Goal: Task Accomplishment & Management: Complete application form

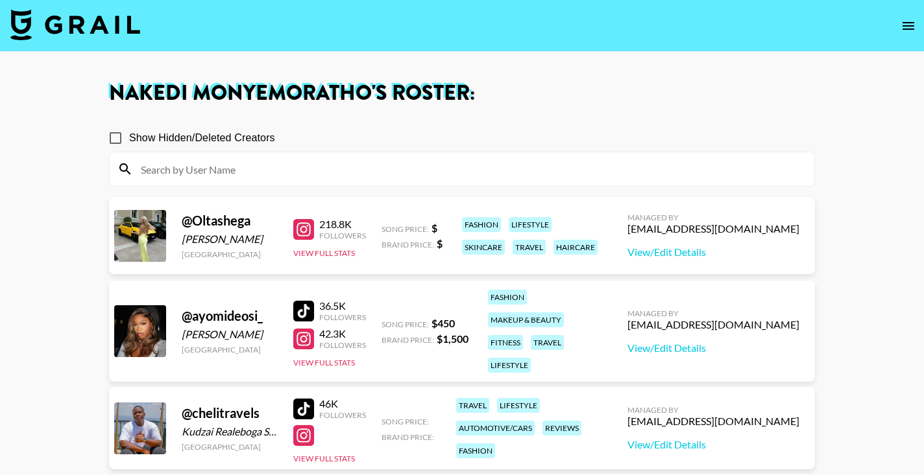
click at [913, 28] on icon "open drawer" at bounding box center [908, 26] width 16 height 16
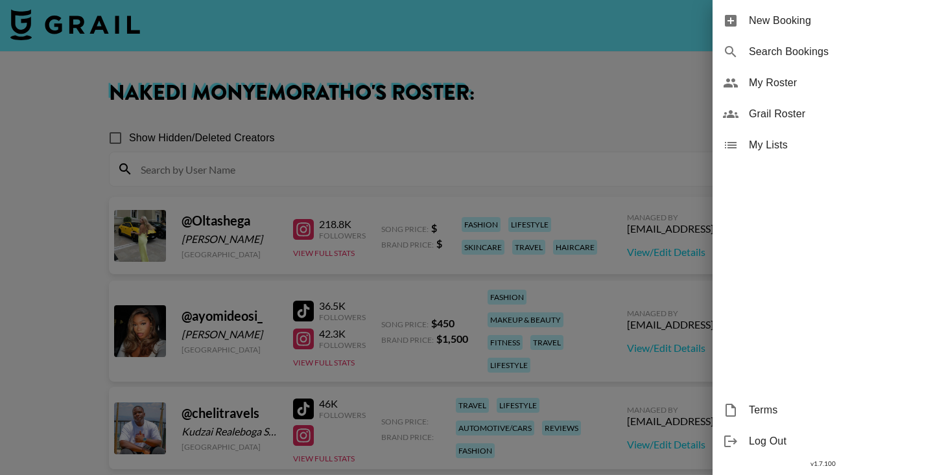
click at [230, 44] on div at bounding box center [466, 237] width 933 height 475
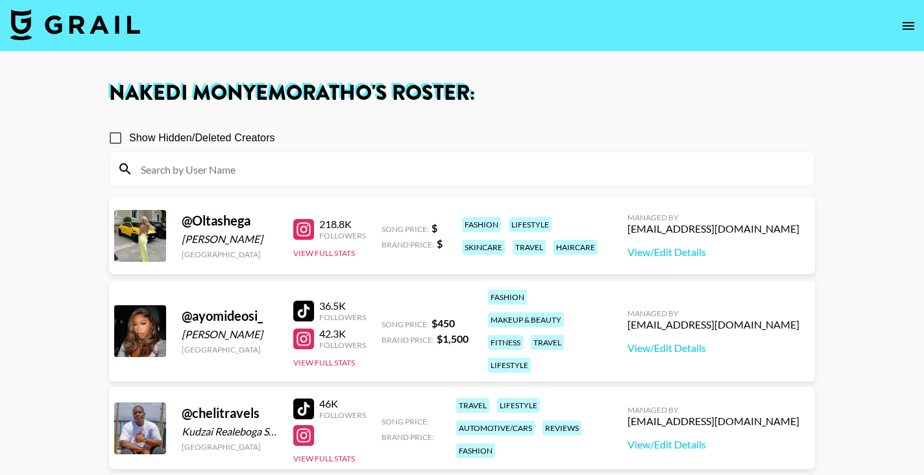
click at [54, 4] on nav at bounding box center [462, 26] width 924 height 52
click at [54, 22] on img at bounding box center [75, 24] width 130 height 31
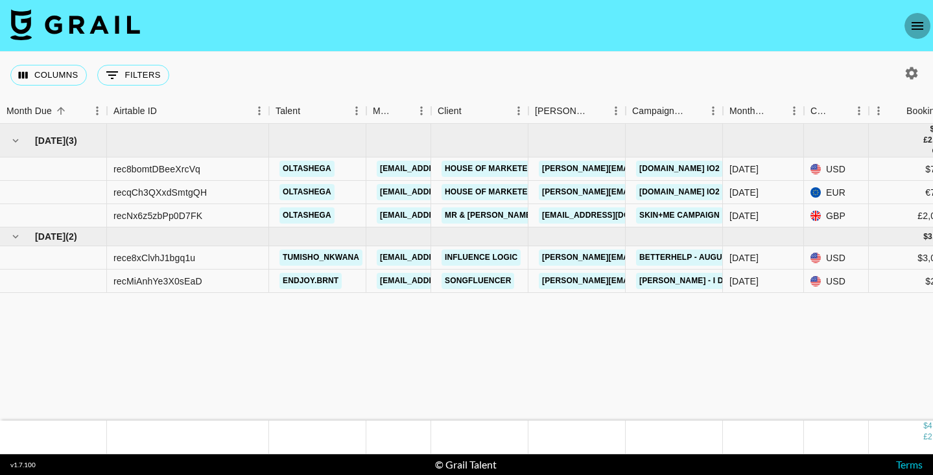
click at [913, 21] on icon "open drawer" at bounding box center [918, 26] width 16 height 16
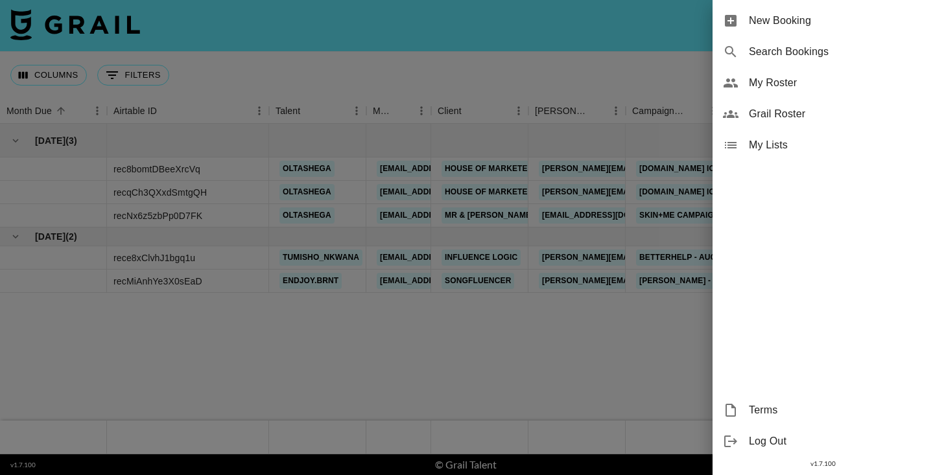
click at [761, 25] on span "New Booking" at bounding box center [836, 21] width 174 height 16
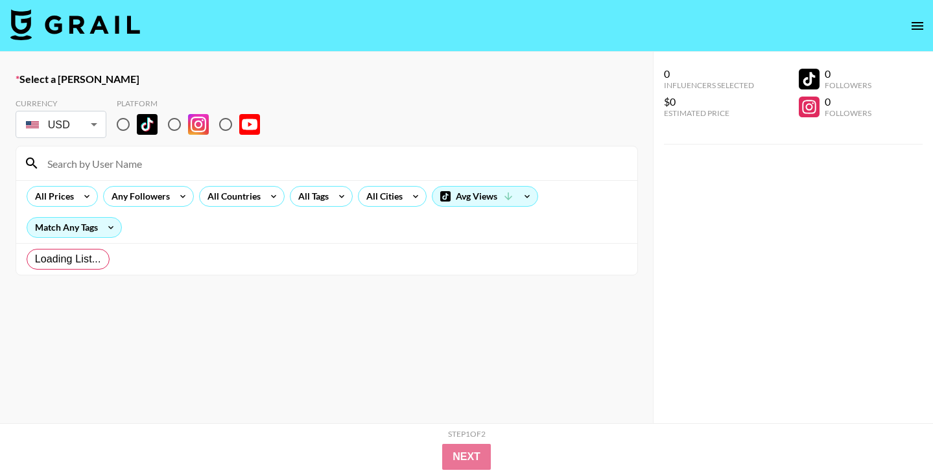
click at [758, 24] on nav at bounding box center [466, 26] width 933 height 52
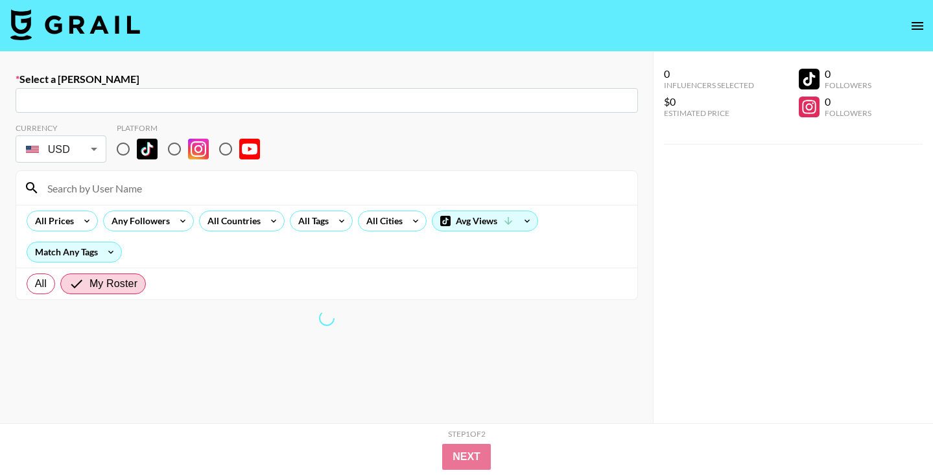
click at [119, 140] on input "radio" at bounding box center [123, 149] width 27 height 27
radio input "true"
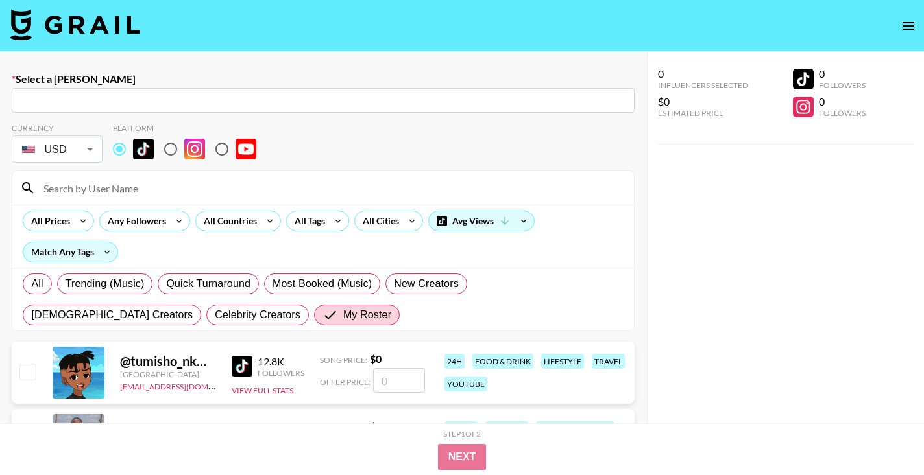
click at [61, 104] on input "text" at bounding box center [322, 100] width 607 height 15
click at [118, 102] on input "text" at bounding box center [322, 100] width 607 height 15
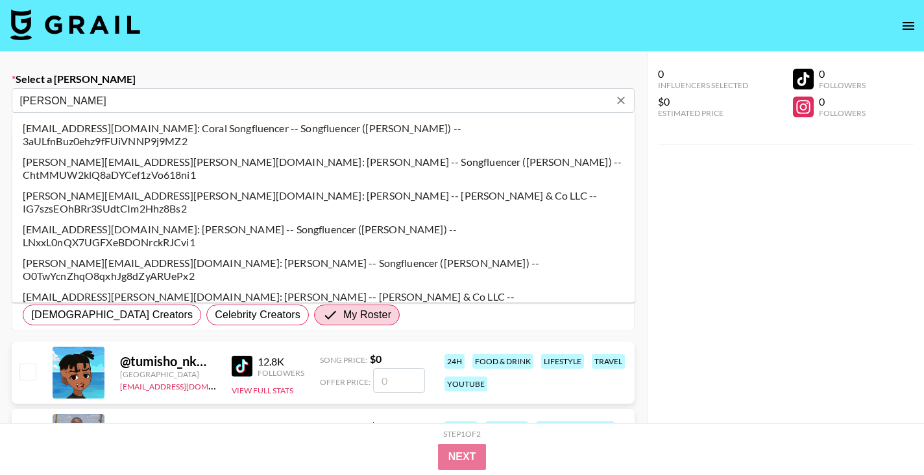
click at [95, 185] on li "[PERSON_NAME][EMAIL_ADDRESS][PERSON_NAME][DOMAIN_NAME]: [PERSON_NAME] -- [PERSO…" at bounding box center [323, 202] width 623 height 34
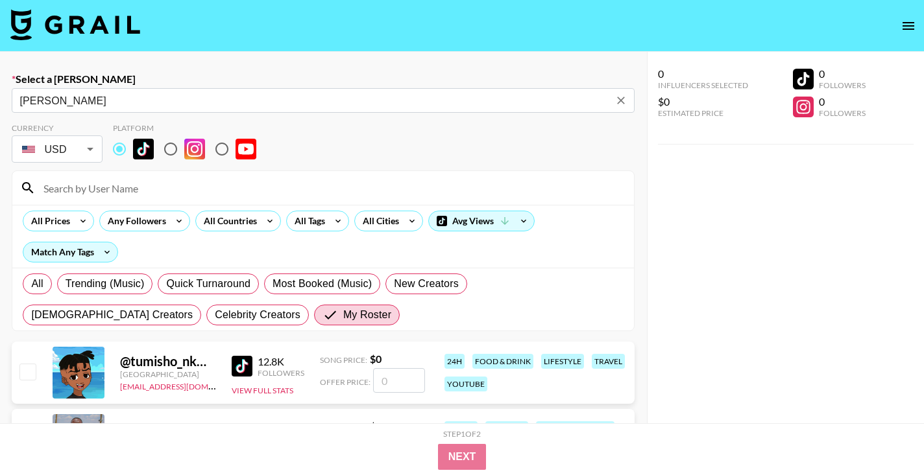
type input "[PERSON_NAME][EMAIL_ADDRESS][PERSON_NAME][DOMAIN_NAME]: [PERSON_NAME] -- [PERSO…"
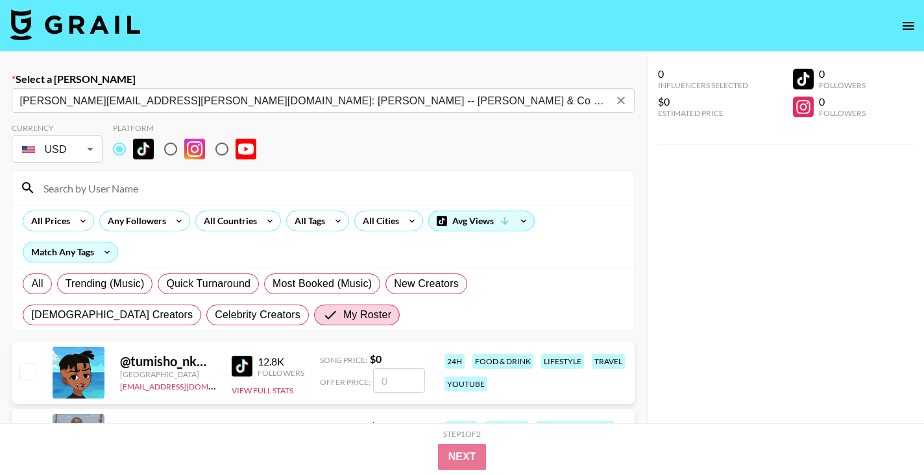
click at [793, 298] on div "0 Influencers Selected $0 Estimated Price 0 Followers 0 Followers" at bounding box center [785, 264] width 277 height 424
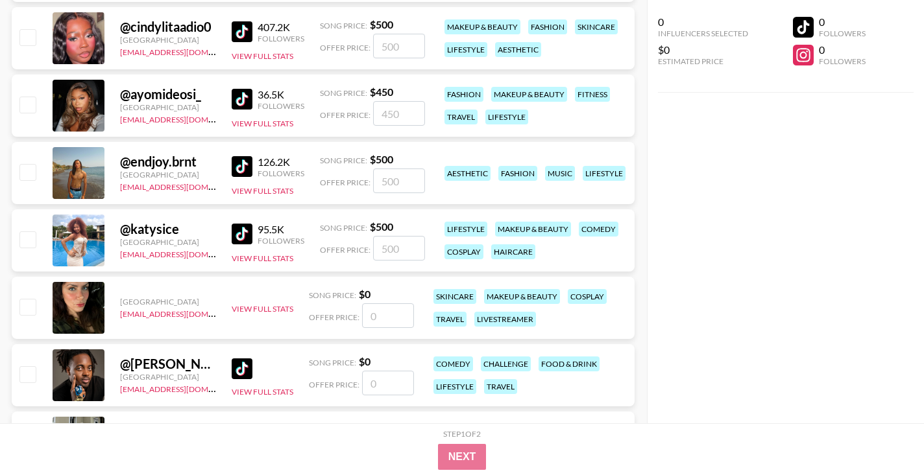
scroll to position [370, 0]
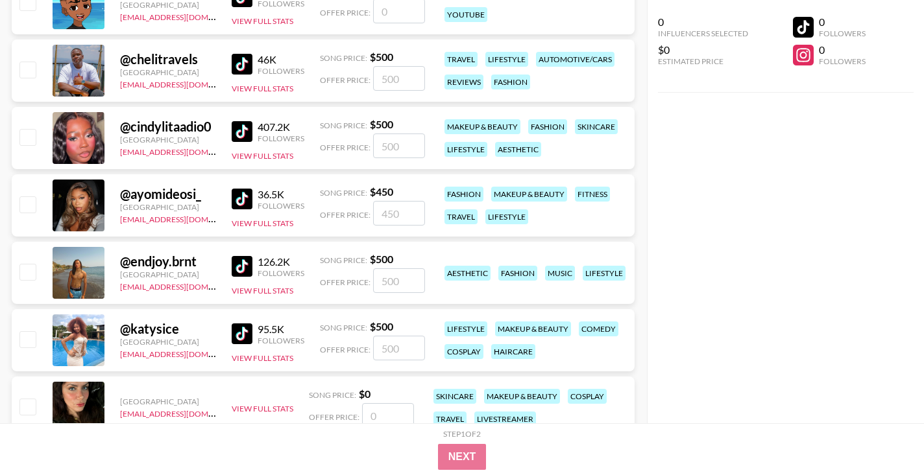
click at [393, 280] on input "number" at bounding box center [399, 281] width 52 height 25
click at [400, 280] on input "number" at bounding box center [399, 281] width 52 height 25
checkbox input "true"
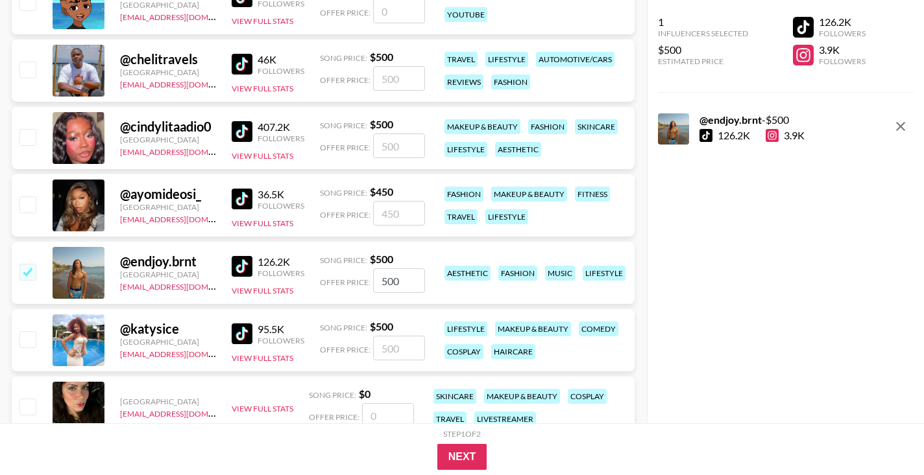
type input "500"
click at [424, 288] on div "@ endjoy.brnt [GEOGRAPHIC_DATA] [EMAIL_ADDRESS][DOMAIN_NAME] 126.2K Followers V…" at bounding box center [323, 273] width 623 height 62
click at [472, 461] on button "Next" at bounding box center [462, 457] width 50 height 26
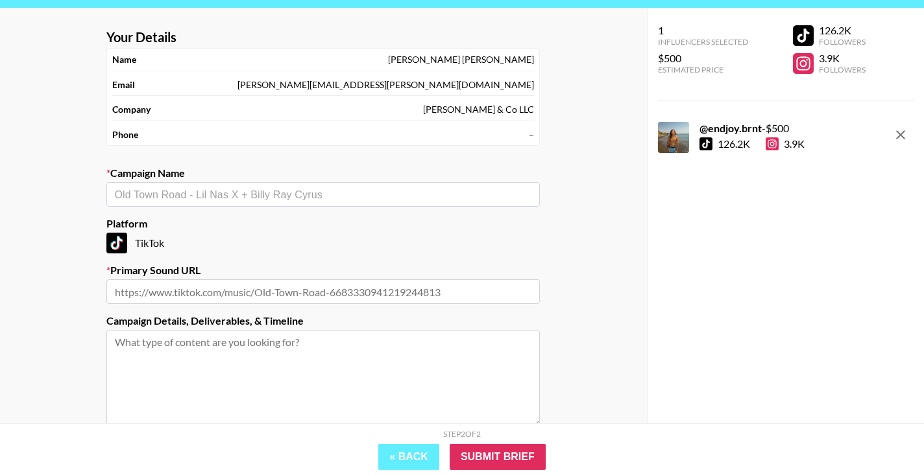
scroll to position [0, 0]
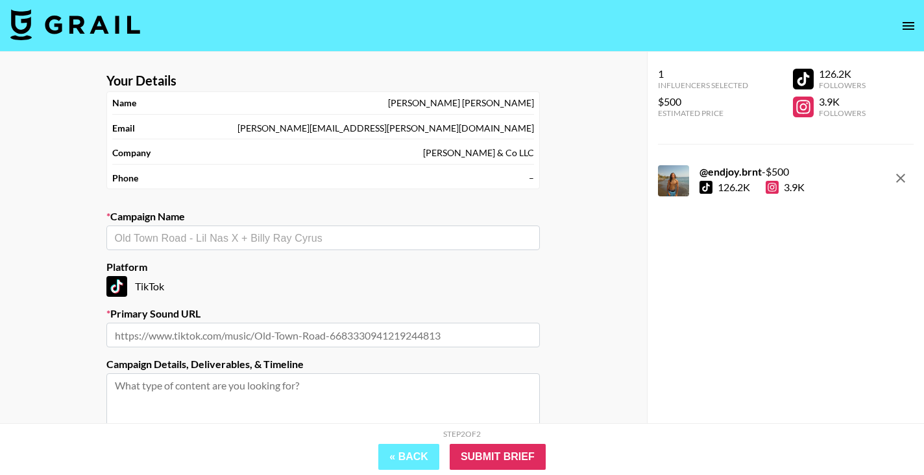
click at [161, 238] on input "text" at bounding box center [323, 238] width 418 height 15
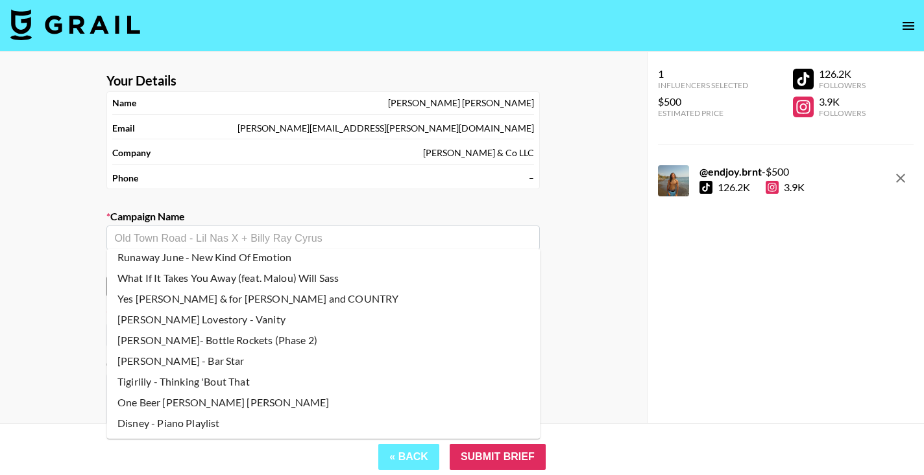
scroll to position [161, 0]
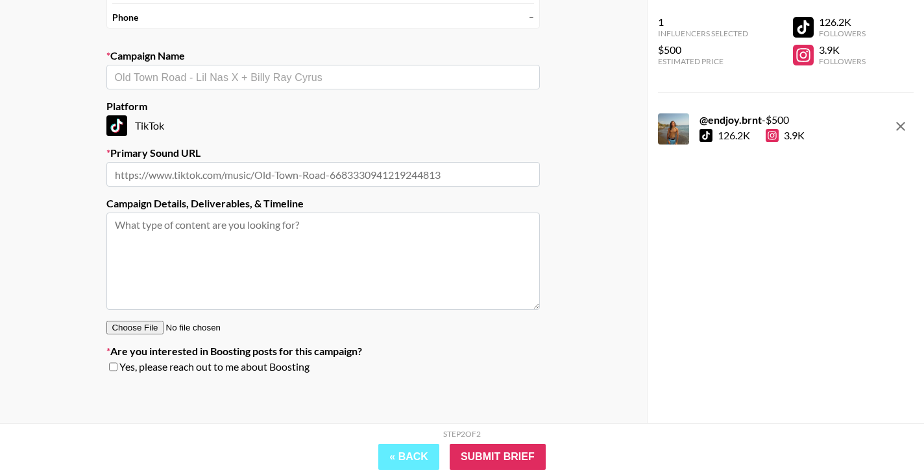
click at [653, 298] on div "1 Influencers Selected $500 Estimated Price 126.2K Followers 3.9K Followers @ e…" at bounding box center [785, 212] width 277 height 424
click at [145, 67] on div "​" at bounding box center [322, 77] width 433 height 25
paste input "Suno (August Campaign)"
type input "Suno (August Campaign)"
click at [221, 106] on li "Suno (August Campaign)" at bounding box center [323, 103] width 433 height 21
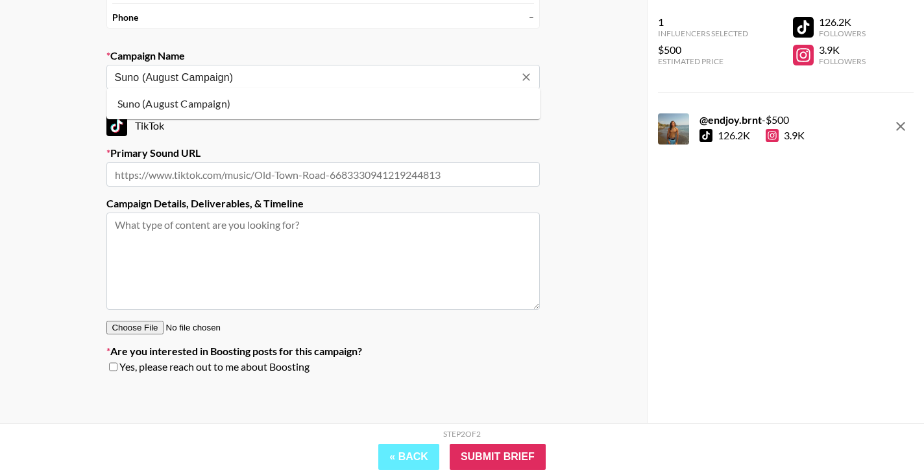
type input "[URL][DOMAIN_NAME]"
type textarea "TikTok --"
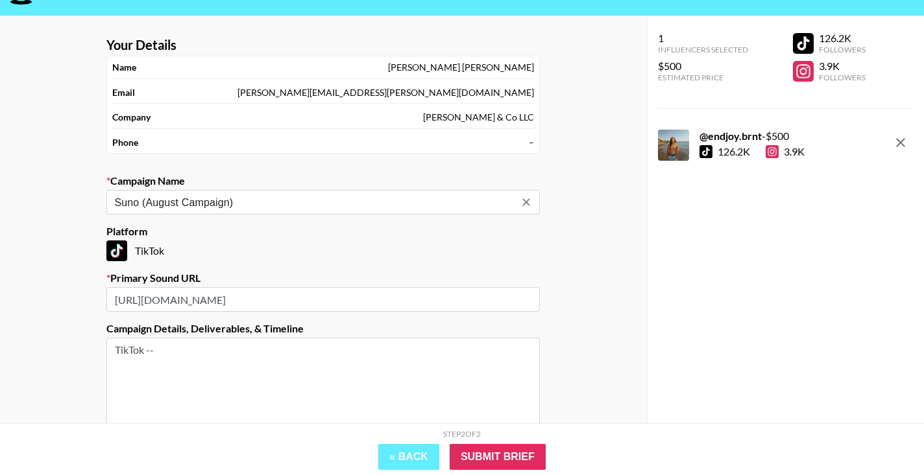
scroll to position [0, 0]
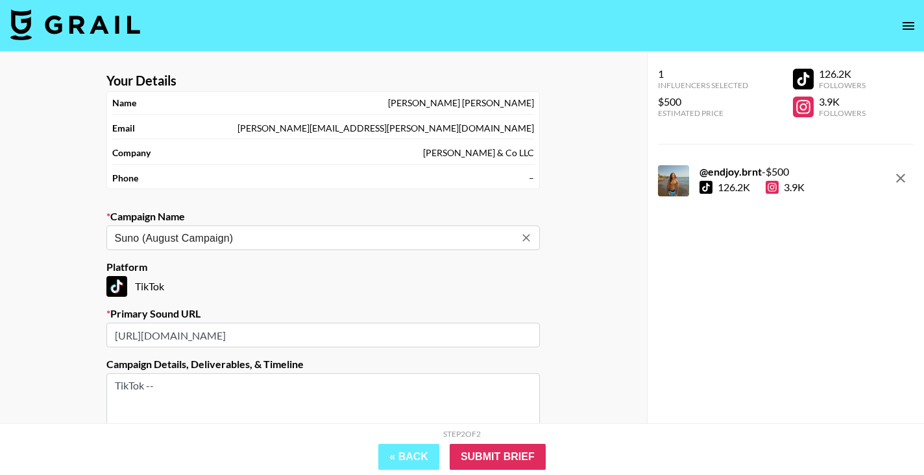
click at [528, 237] on icon "Clear" at bounding box center [525, 238] width 13 height 13
drag, startPoint x: 459, startPoint y: 340, endPoint x: 119, endPoint y: 305, distance: 342.2
click at [119, 305] on section "Your Details Name [PERSON_NAME] Email [PERSON_NAME][EMAIL_ADDRESS][PERSON_NAME]…" at bounding box center [323, 308] width 454 height 493
click at [137, 239] on input "text" at bounding box center [323, 238] width 418 height 15
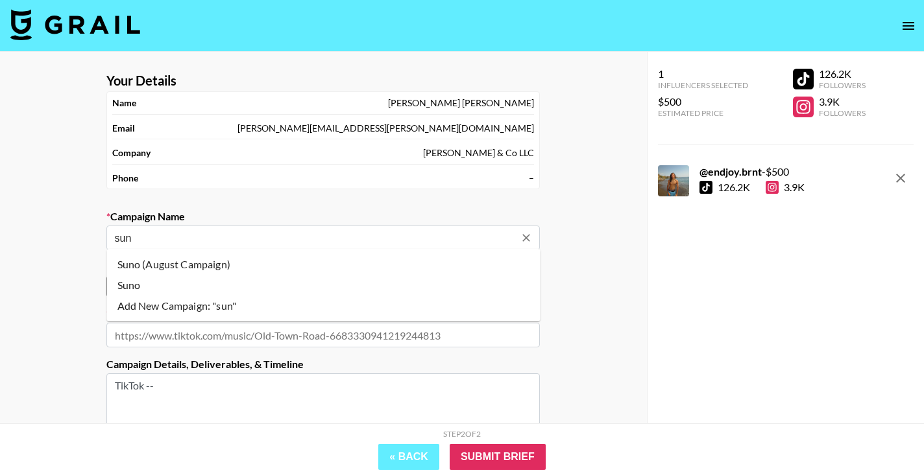
click at [154, 265] on li "Suno (August Campaign)" at bounding box center [323, 264] width 433 height 21
type input "Suno (August Campaign)"
type input "[URL][DOMAIN_NAME]"
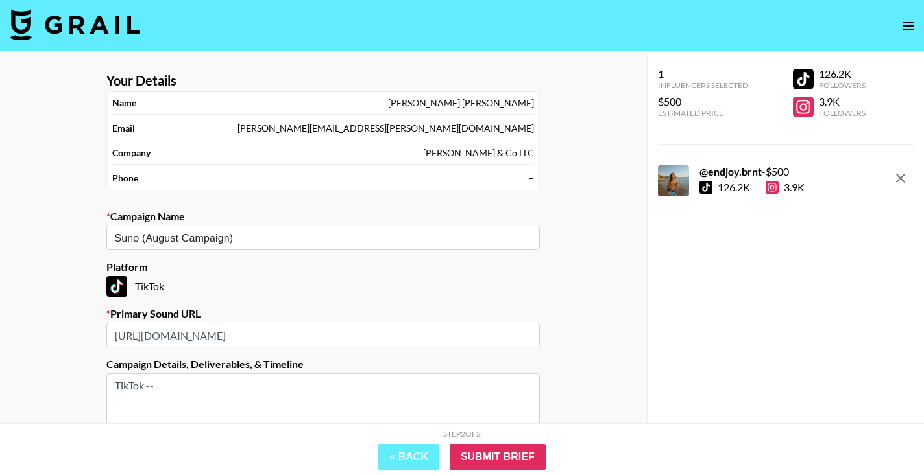
drag, startPoint x: 435, startPoint y: 331, endPoint x: 112, endPoint y: 334, distance: 322.3
click at [112, 334] on input "[URL][DOMAIN_NAME]" at bounding box center [322, 335] width 433 height 25
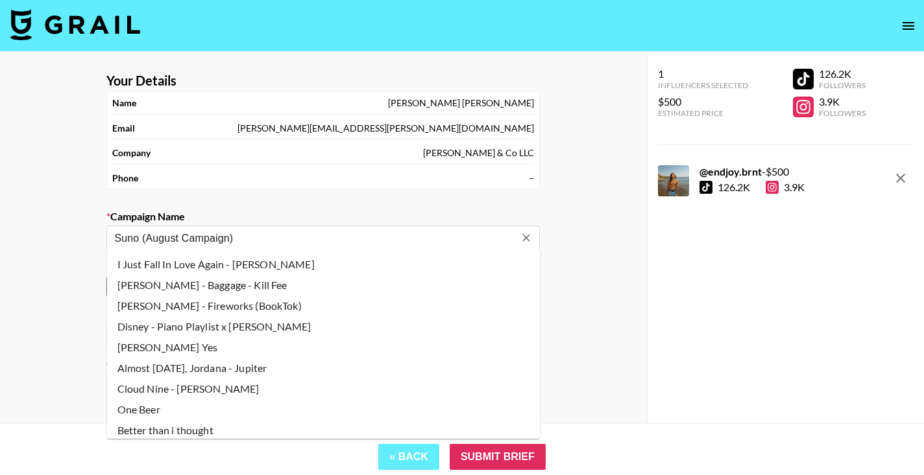
click at [209, 231] on input "Suno (August Campaign)" at bounding box center [314, 238] width 400 height 15
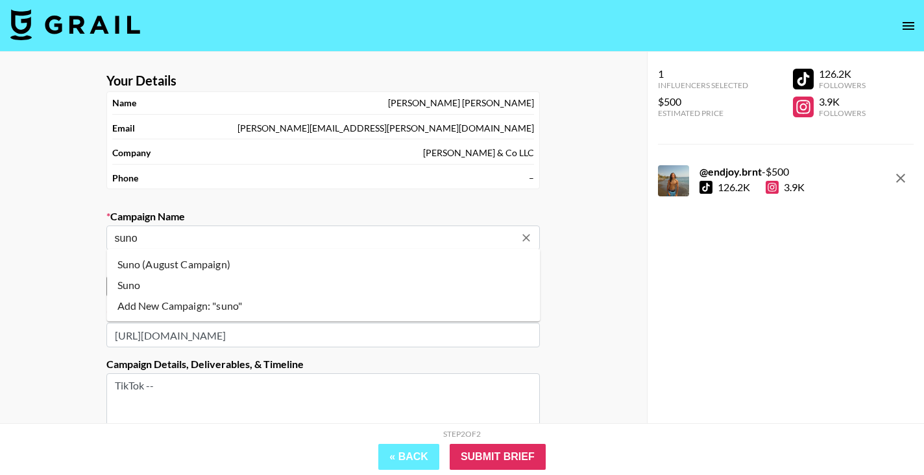
click at [278, 292] on li "Suno" at bounding box center [323, 285] width 433 height 21
type input "Suno"
type input "[URL][DOMAIN_NAME]"
type textarea "TikTok -- TikTok -- 1. Upload voice and turn it into guitar riff/instrument/bea…"
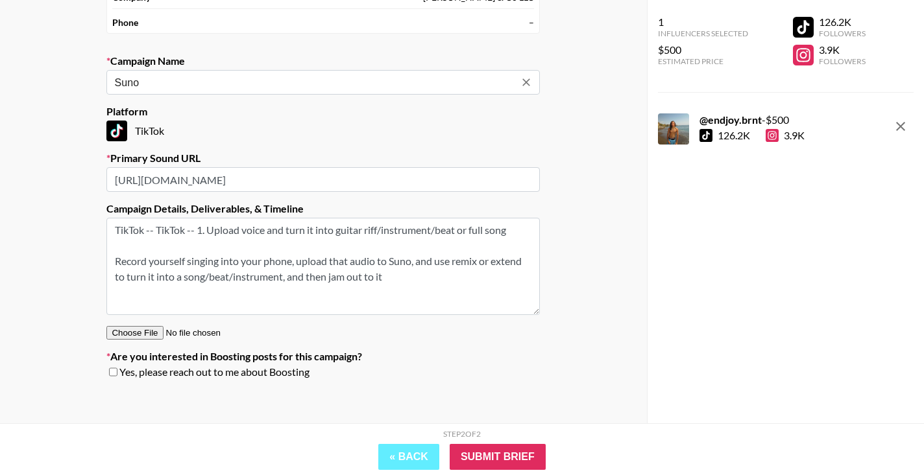
scroll to position [153, 0]
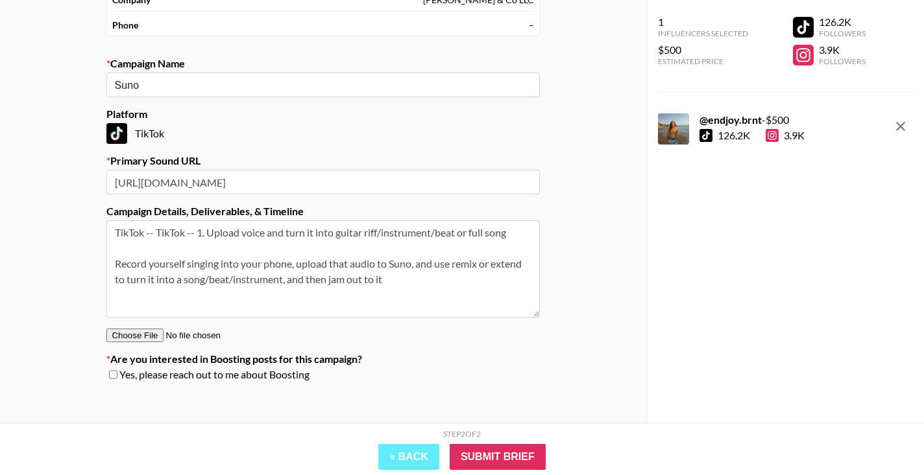
drag, startPoint x: 367, startPoint y: 172, endPoint x: 93, endPoint y: 175, distance: 274.4
click at [93, 175] on div "Your Details Name [PERSON_NAME] Email [PERSON_NAME][EMAIL_ADDRESS][PERSON_NAME]…" at bounding box center [323, 166] width 647 height 534
click at [177, 90] on input "Suno" at bounding box center [314, 85] width 400 height 15
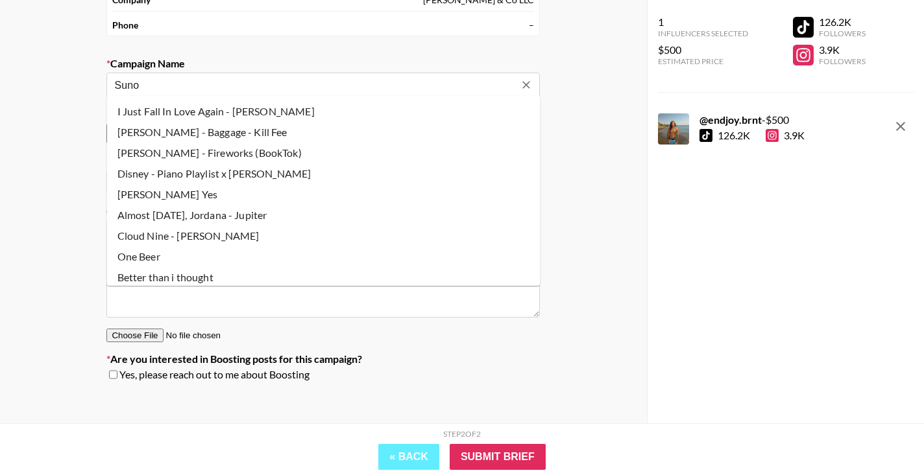
click at [181, 86] on input "Suno" at bounding box center [314, 85] width 400 height 15
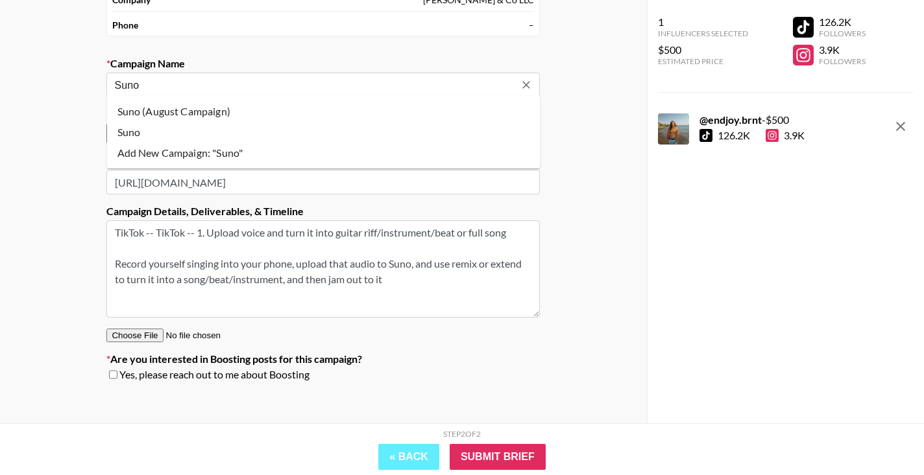
click at [171, 115] on li "Suno (August Campaign)" at bounding box center [323, 111] width 433 height 21
type input "Suno (August Campaign)"
type input "[URL][DOMAIN_NAME]"
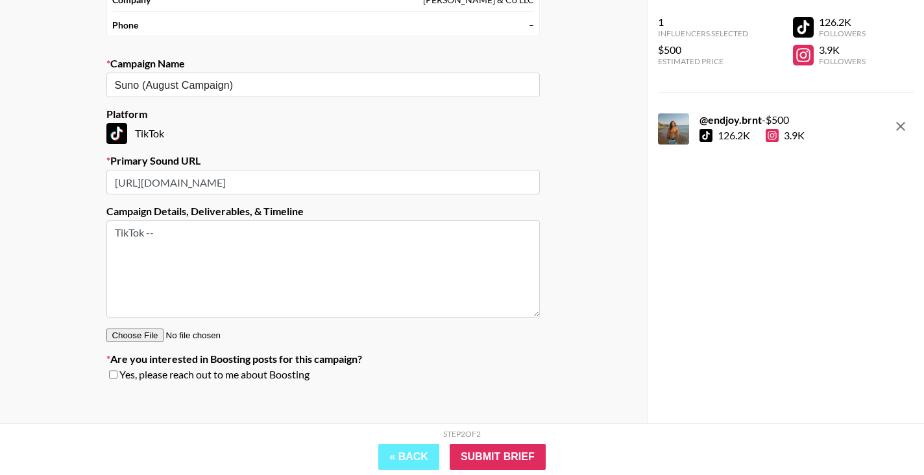
click at [591, 278] on div "Your Details Name [PERSON_NAME] Email [PERSON_NAME][EMAIL_ADDRESS][PERSON_NAME]…" at bounding box center [323, 166] width 647 height 534
click at [161, 229] on textarea "TikTok --" at bounding box center [322, 269] width 433 height 97
type textarea "TikTok -"
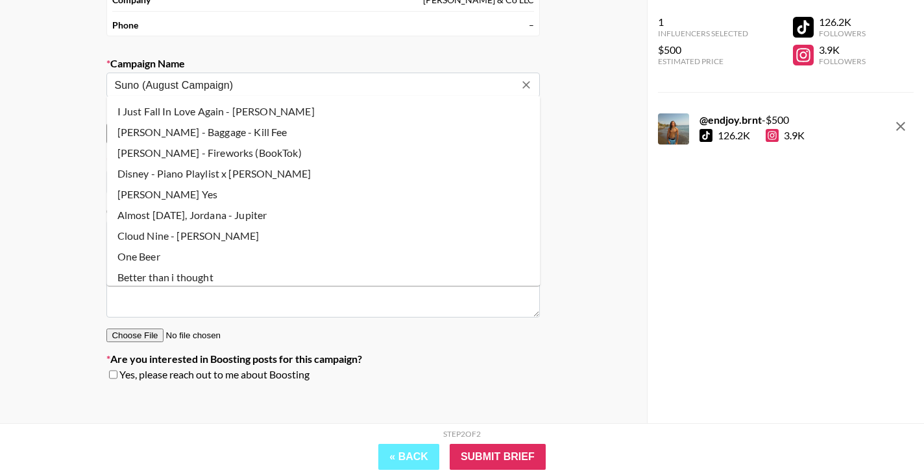
drag, startPoint x: 247, startPoint y: 77, endPoint x: 154, endPoint y: 82, distance: 92.9
click at [154, 82] on input "Suno (August Campaign)" at bounding box center [314, 85] width 400 height 15
drag, startPoint x: 272, startPoint y: 90, endPoint x: 141, endPoint y: 83, distance: 130.6
click at [141, 83] on input "Suno (August Campaign)" at bounding box center [314, 85] width 400 height 15
type input "Suno"
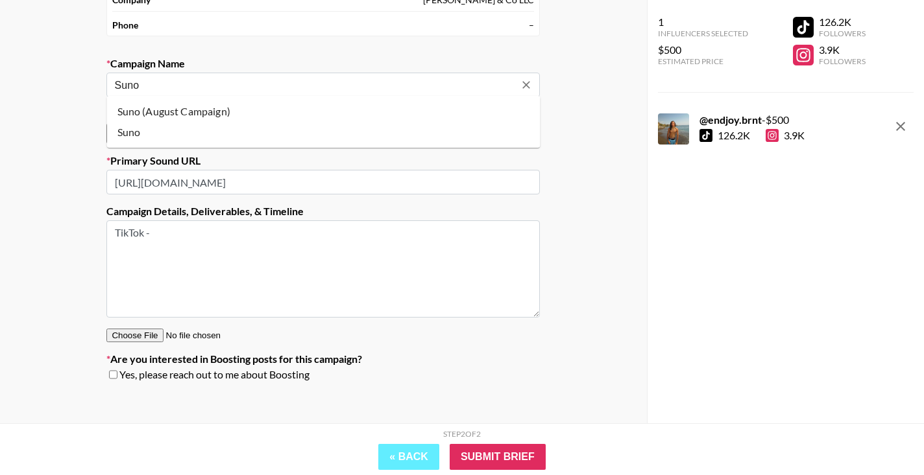
click at [140, 125] on li "Suno" at bounding box center [323, 132] width 433 height 21
type input "[URL][DOMAIN_NAME]"
type textarea "TikTok -- TikTok -- 1. Upload voice and turn it into guitar riff/instrument/bea…"
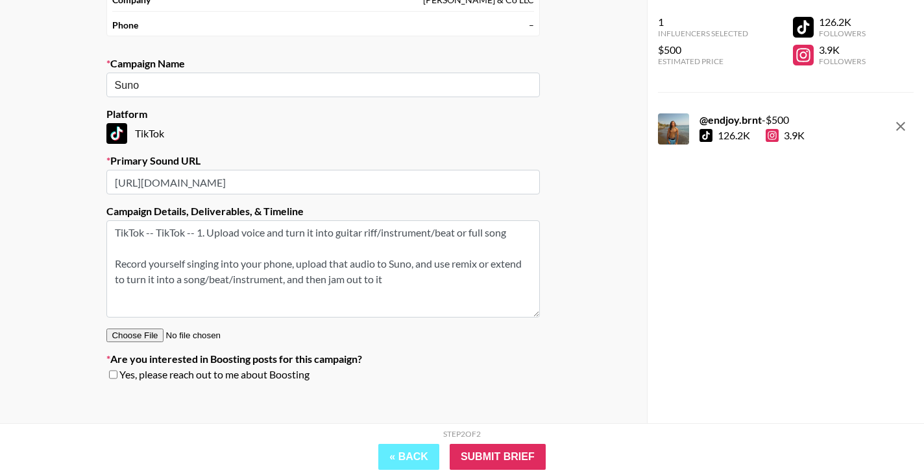
drag, startPoint x: 298, startPoint y: 271, endPoint x: 111, endPoint y: 268, distance: 186.8
click at [111, 268] on textarea "TikTok -- TikTok -- 1. Upload voice and turn it into guitar riff/instrument/bea…" at bounding box center [322, 269] width 433 height 97
click at [145, 84] on input "Suno" at bounding box center [314, 85] width 400 height 15
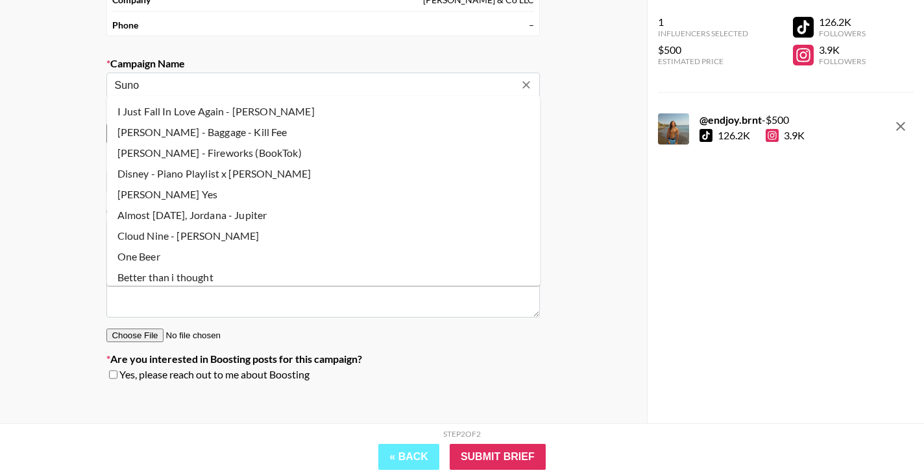
click at [145, 84] on input "Suno" at bounding box center [314, 85] width 400 height 15
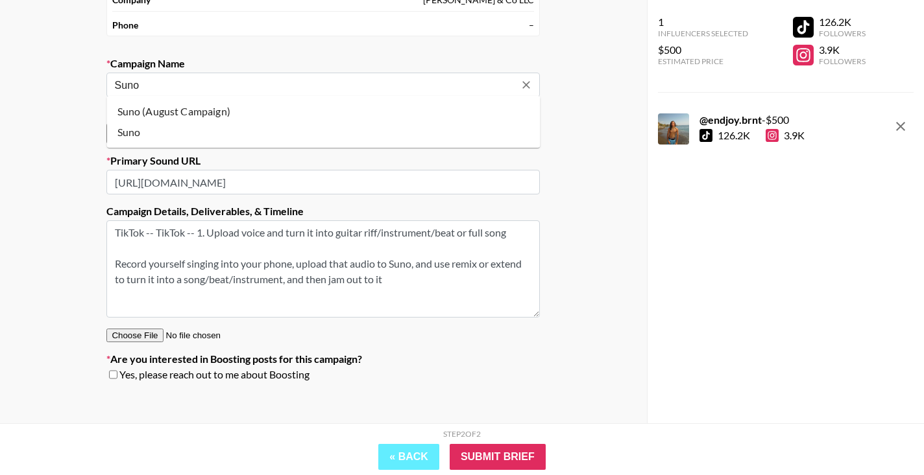
click at [169, 116] on li "Suno (August Campaign)" at bounding box center [323, 111] width 433 height 21
type input "Suno (August Campaign)"
type input "[URL][DOMAIN_NAME]"
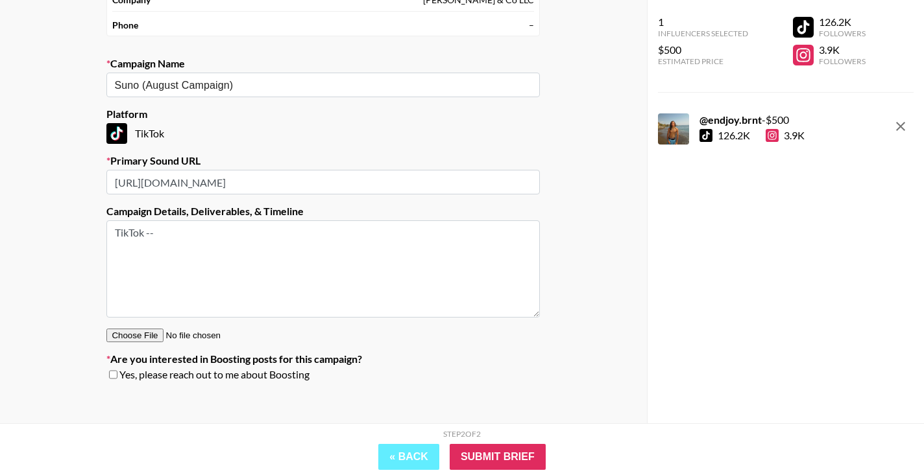
click at [143, 257] on textarea "TikTok --" at bounding box center [322, 269] width 433 height 97
click at [117, 263] on textarea "TikTok -- 1 video upload" at bounding box center [322, 269] width 433 height 97
paste textarea "Record yourself singing into your phone, upload that audio to [PERSON_NAME], an…"
type textarea "TikTok -- 1 video upload Record yourself singing into your phone, upload that a…"
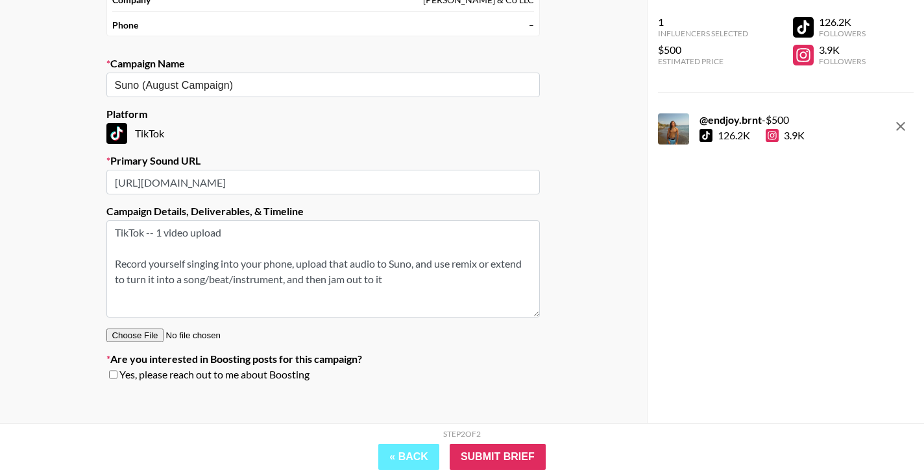
click at [126, 249] on textarea "TikTok -- 1 video upload Record yourself singing into your phone, upload that a…" at bounding box center [322, 269] width 433 height 97
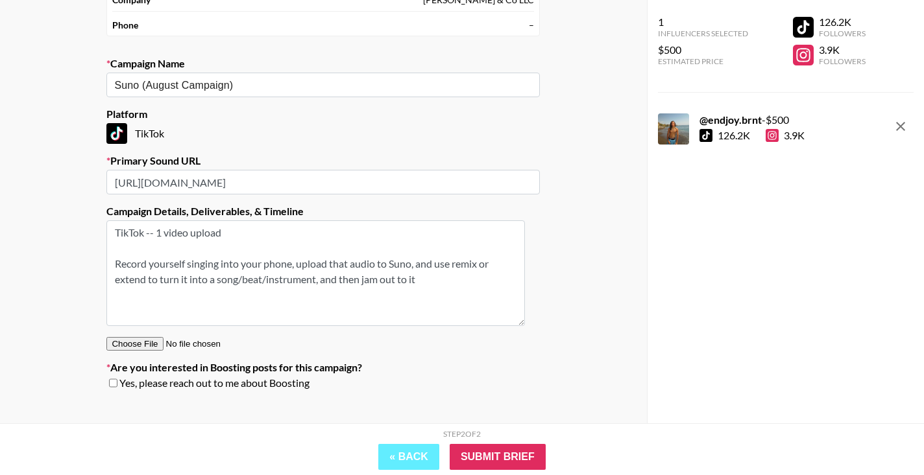
click at [519, 318] on textarea "TikTok -- 1 video upload Record yourself singing into your phone, upload that a…" at bounding box center [315, 274] width 418 height 106
click at [421, 283] on textarea "TikTok -- 1 video upload Record yourself singing into your phone, upload that a…" at bounding box center [315, 274] width 418 height 106
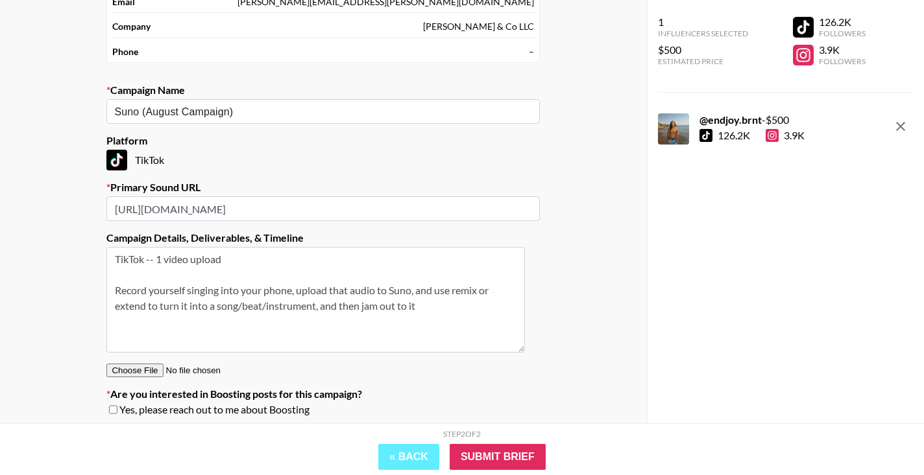
scroll to position [169, 0]
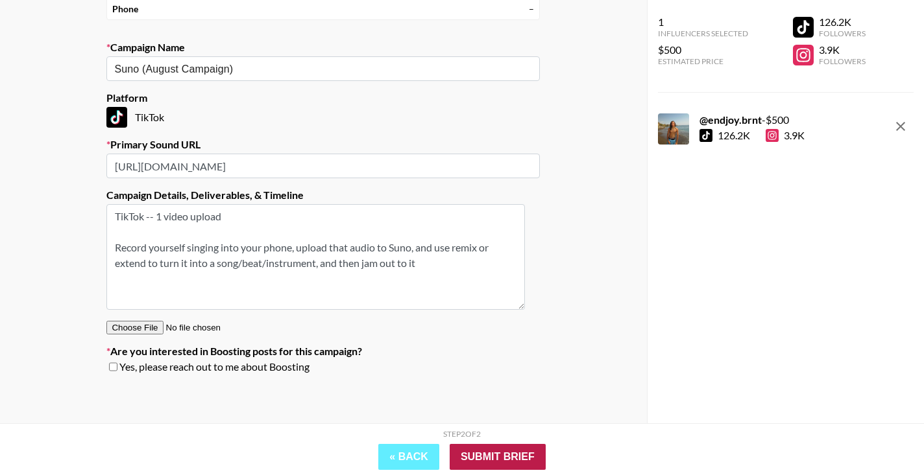
click at [486, 455] on input "Submit Brief" at bounding box center [497, 457] width 96 height 26
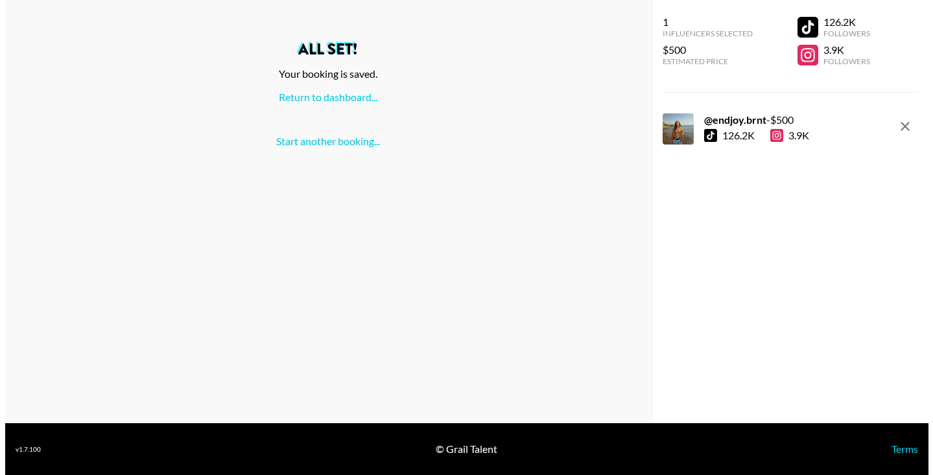
scroll to position [0, 0]
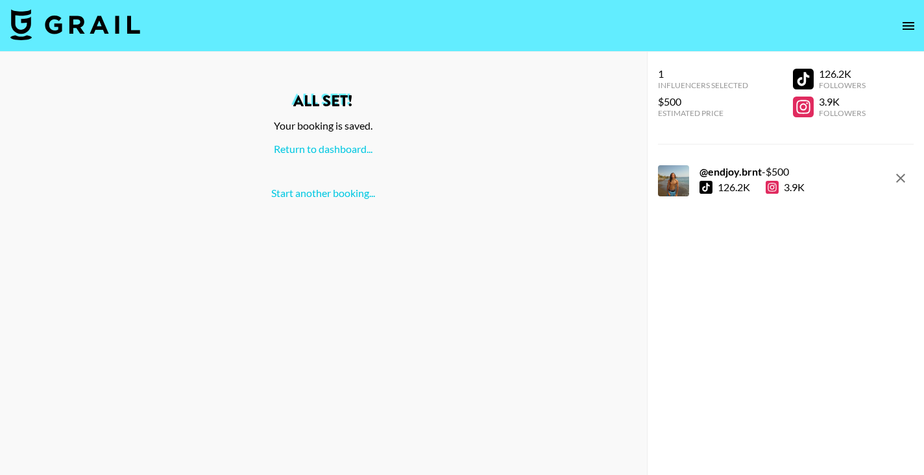
click at [82, 32] on img at bounding box center [75, 24] width 130 height 31
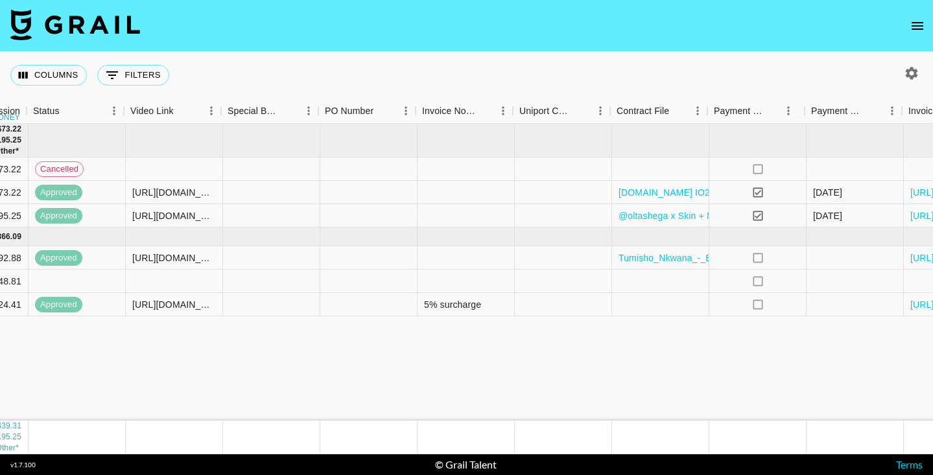
scroll to position [0, 1102]
